Goal: Information Seeking & Learning: Learn about a topic

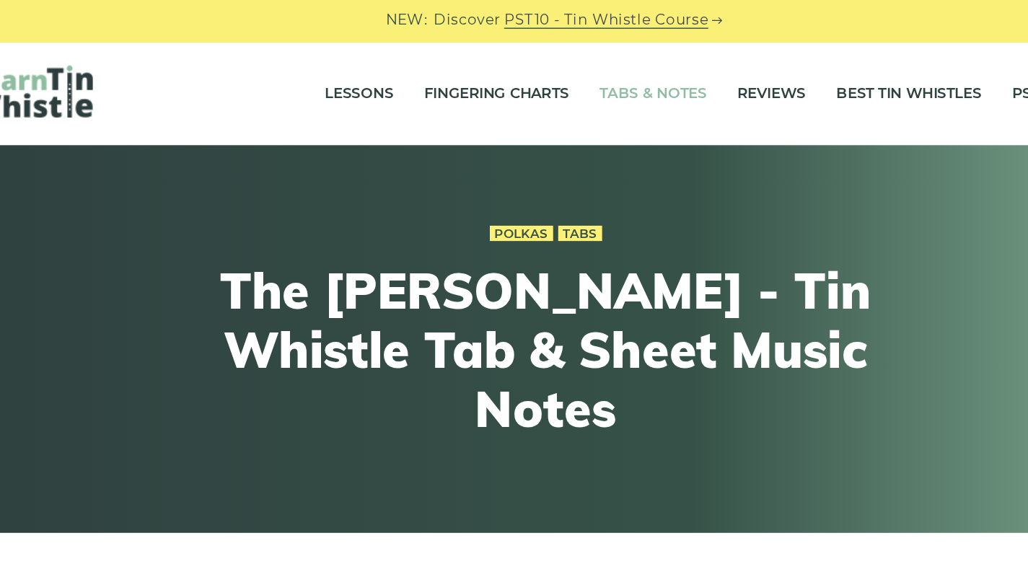
click at [552, 68] on link "Tabs & Notes" at bounding box center [590, 68] width 76 height 36
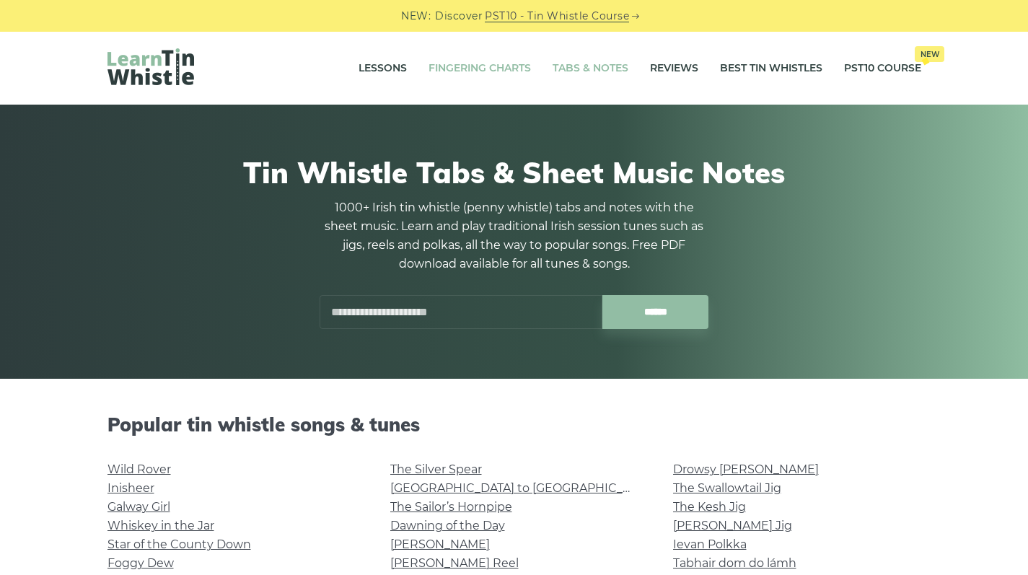
click at [459, 75] on link "Fingering Charts" at bounding box center [479, 68] width 102 height 36
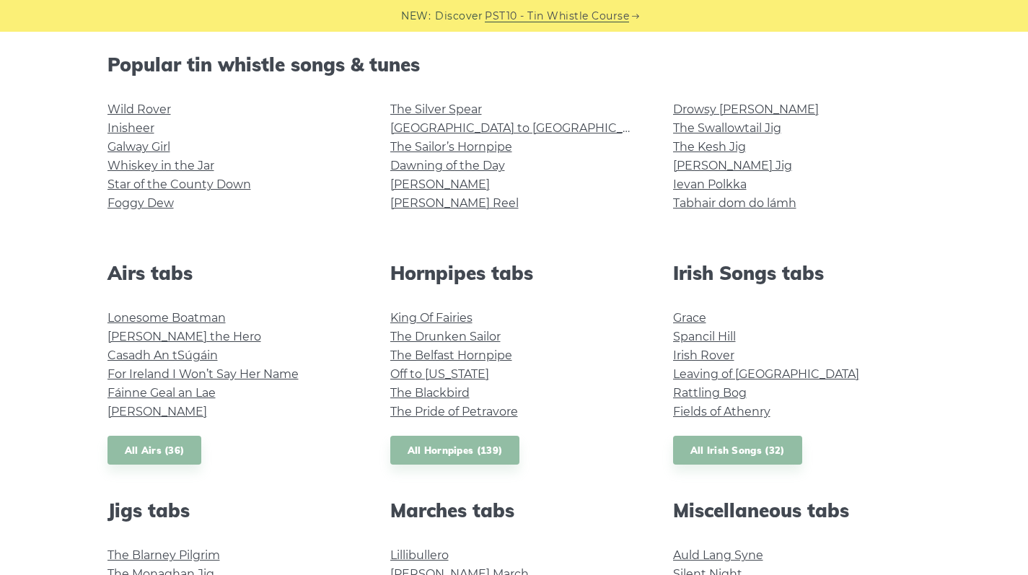
scroll to position [363, 0]
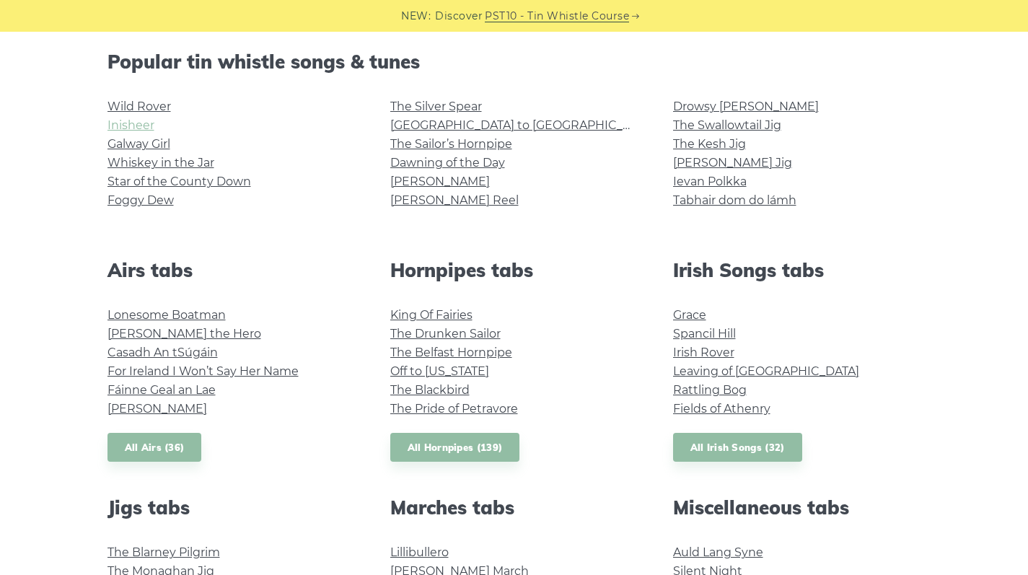
click at [133, 125] on link "Inisheer" at bounding box center [130, 125] width 47 height 14
click at [692, 125] on link "The Swallowtail Jig" at bounding box center [727, 125] width 108 height 14
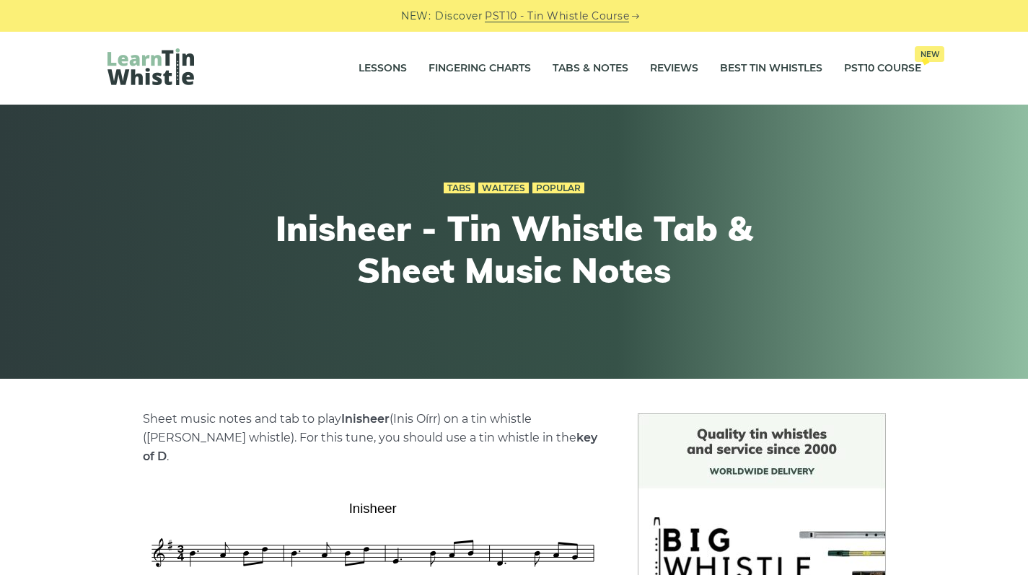
scroll to position [246, 0]
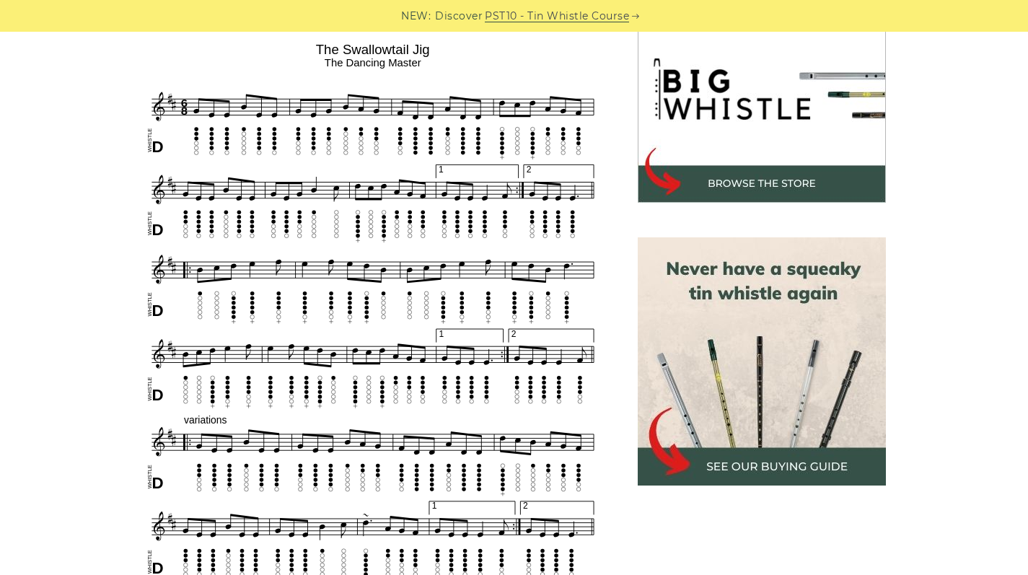
scroll to position [462, 0]
